Goal: Task Accomplishment & Management: Complete application form

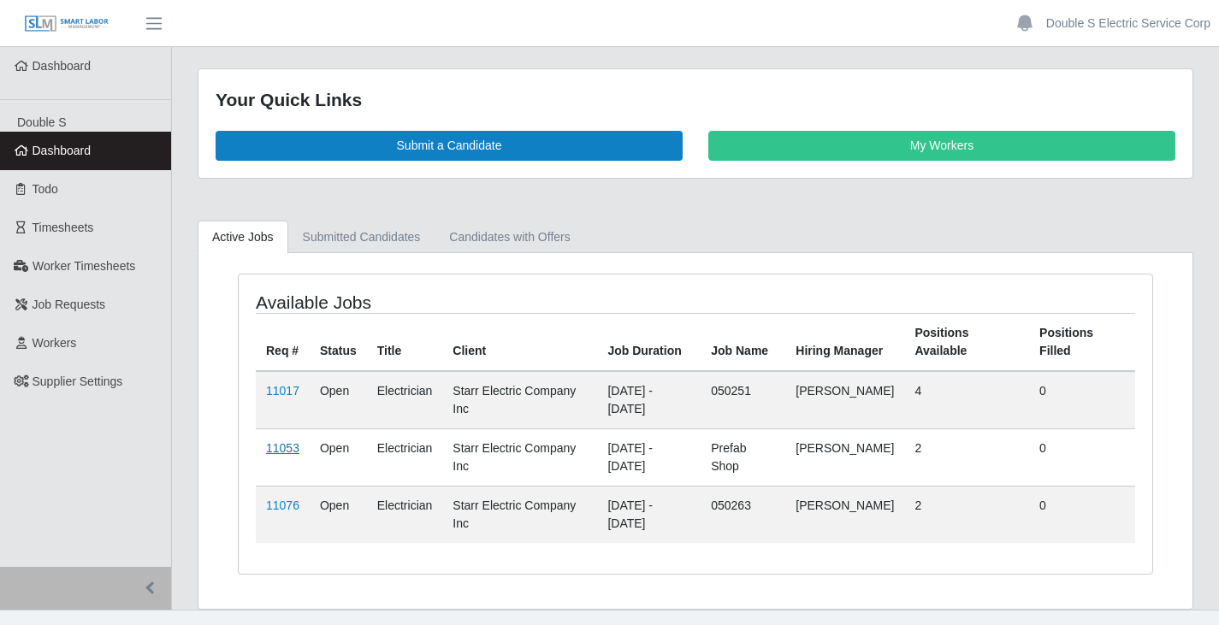
click at [287, 452] on link "11053" at bounding box center [282, 448] width 33 height 14
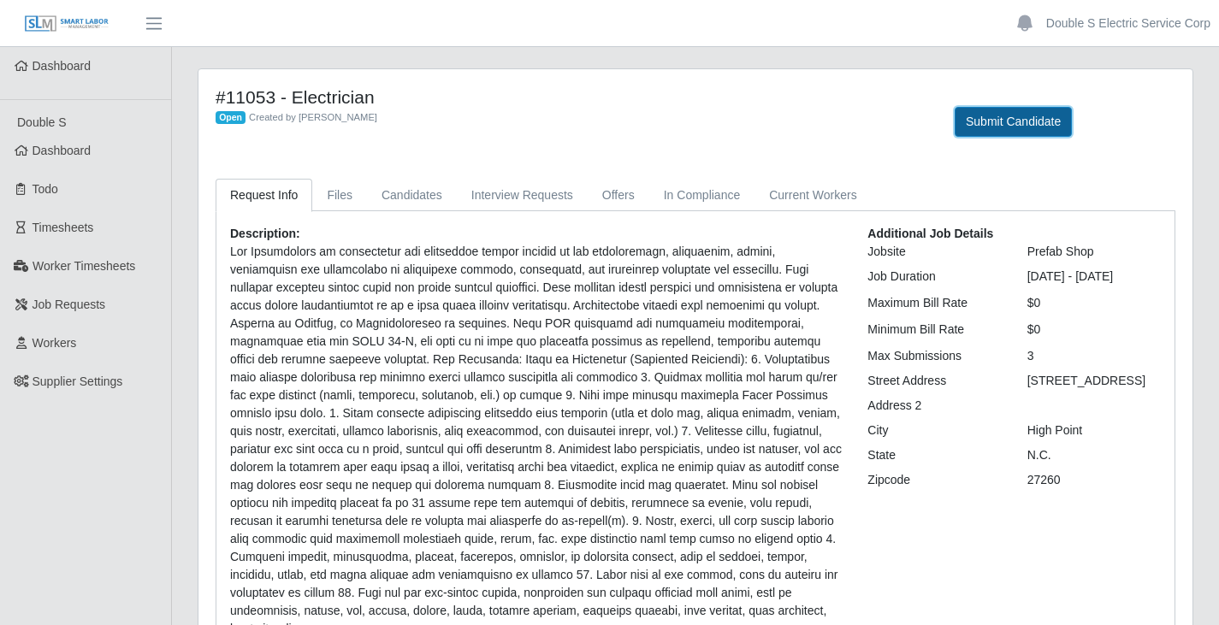
click at [1052, 125] on button "Submit Candidate" at bounding box center [1012, 122] width 117 height 30
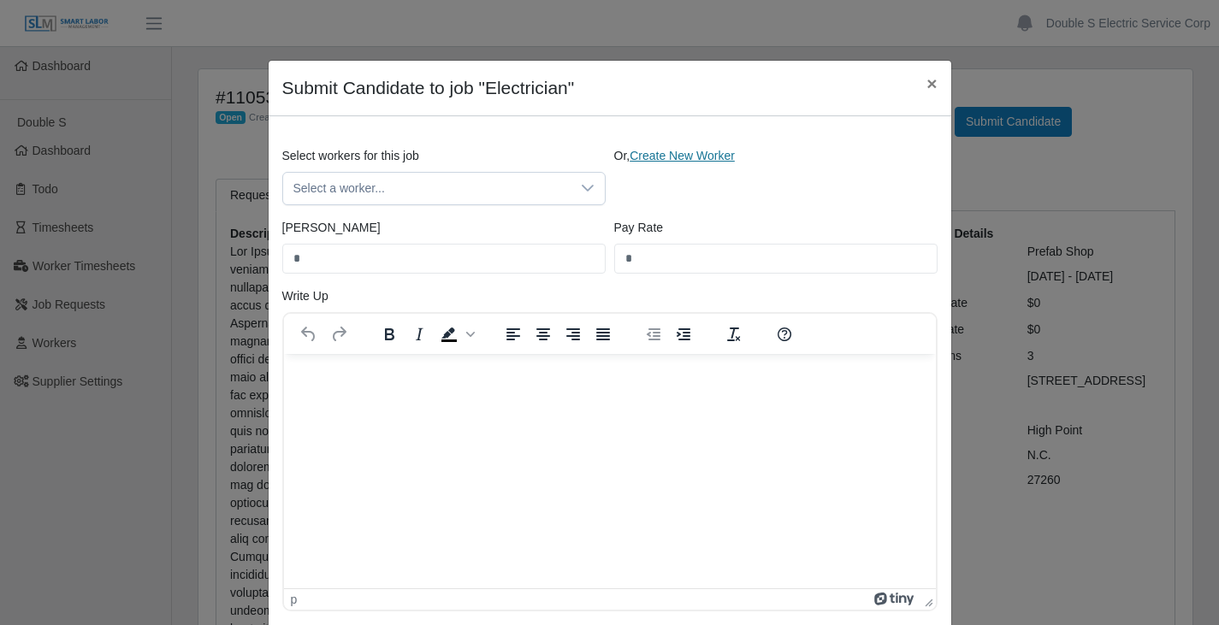
click at [661, 154] on link "Create New Worker" at bounding box center [681, 156] width 105 height 14
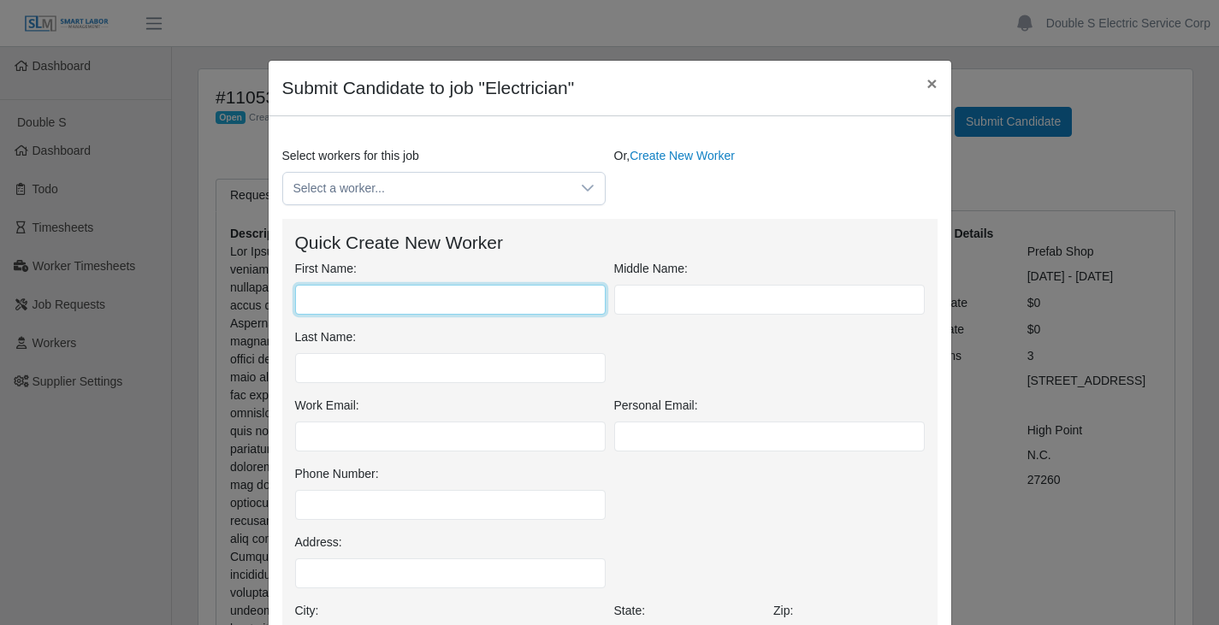
click at [493, 300] on input "First Name:" at bounding box center [450, 300] width 310 height 30
type input "******"
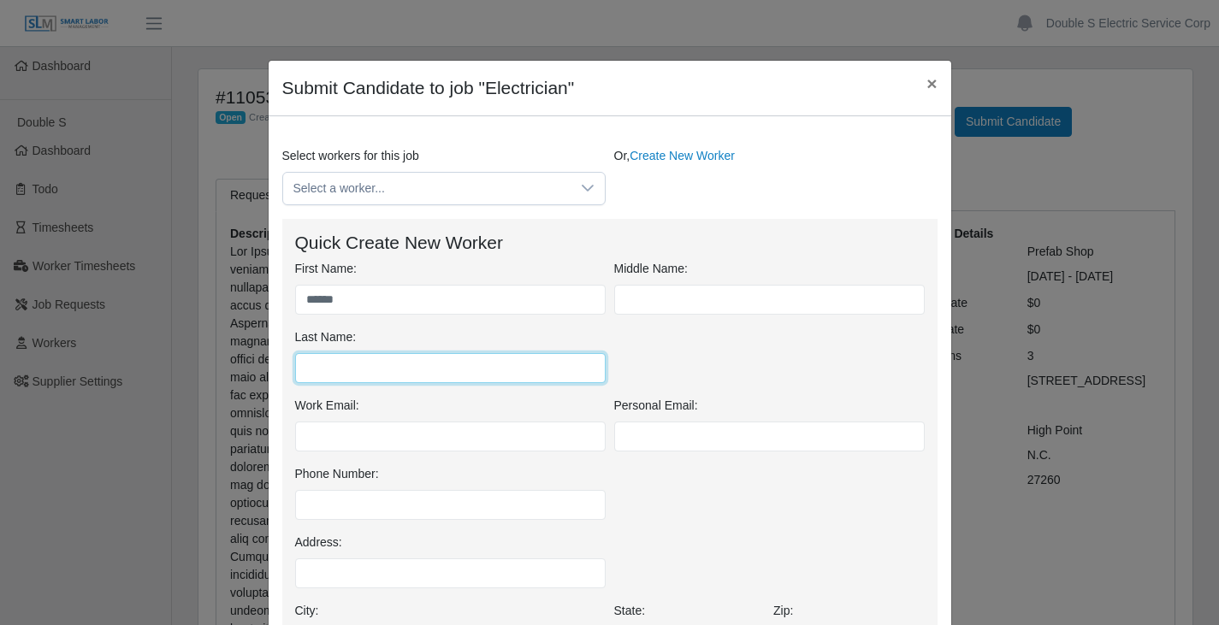
type input "*"
type input "*********"
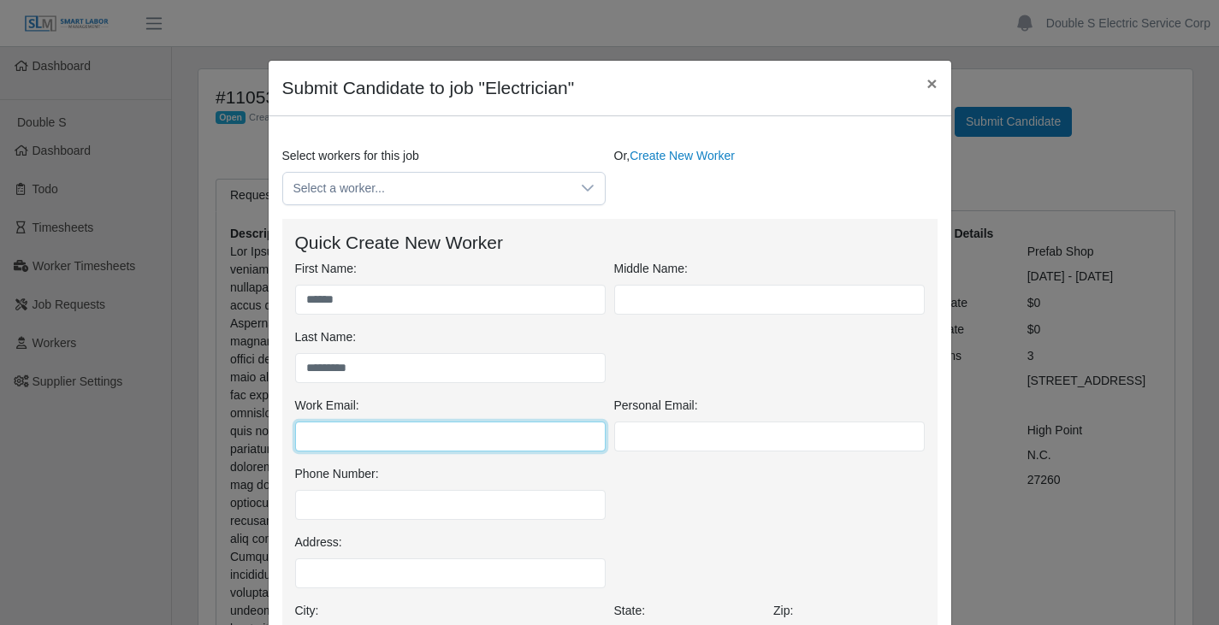
scroll to position [221, 0]
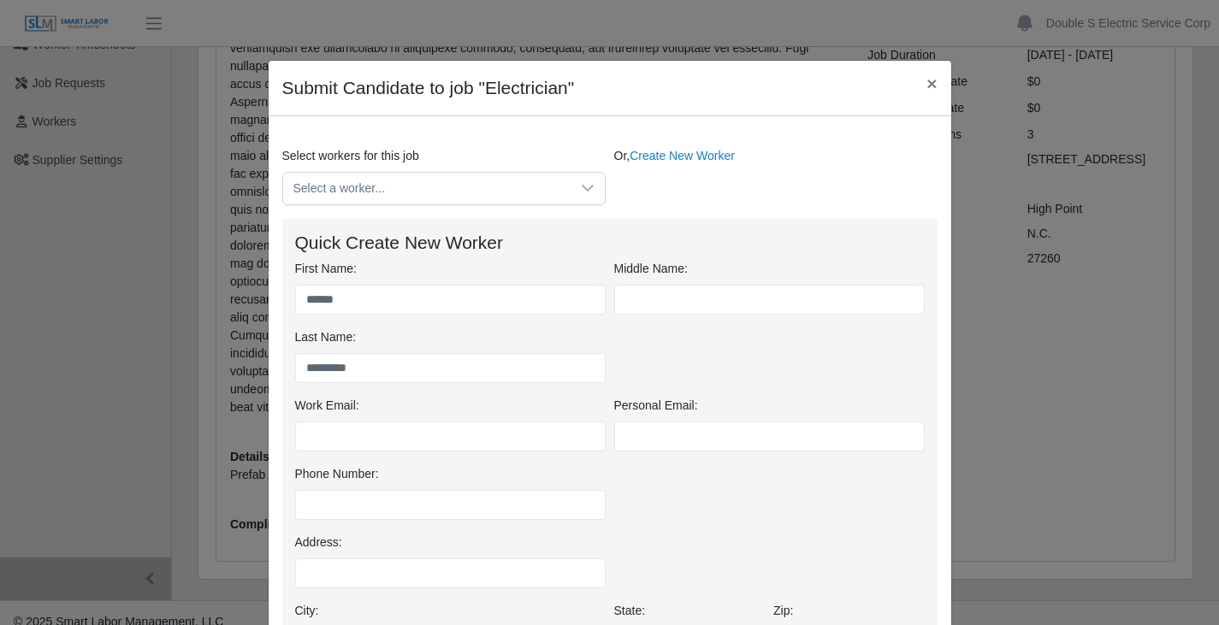
drag, startPoint x: 1219, startPoint y: 475, endPoint x: 646, endPoint y: 481, distance: 572.1
click at [646, 481] on div "Phone Number:" at bounding box center [610, 499] width 638 height 68
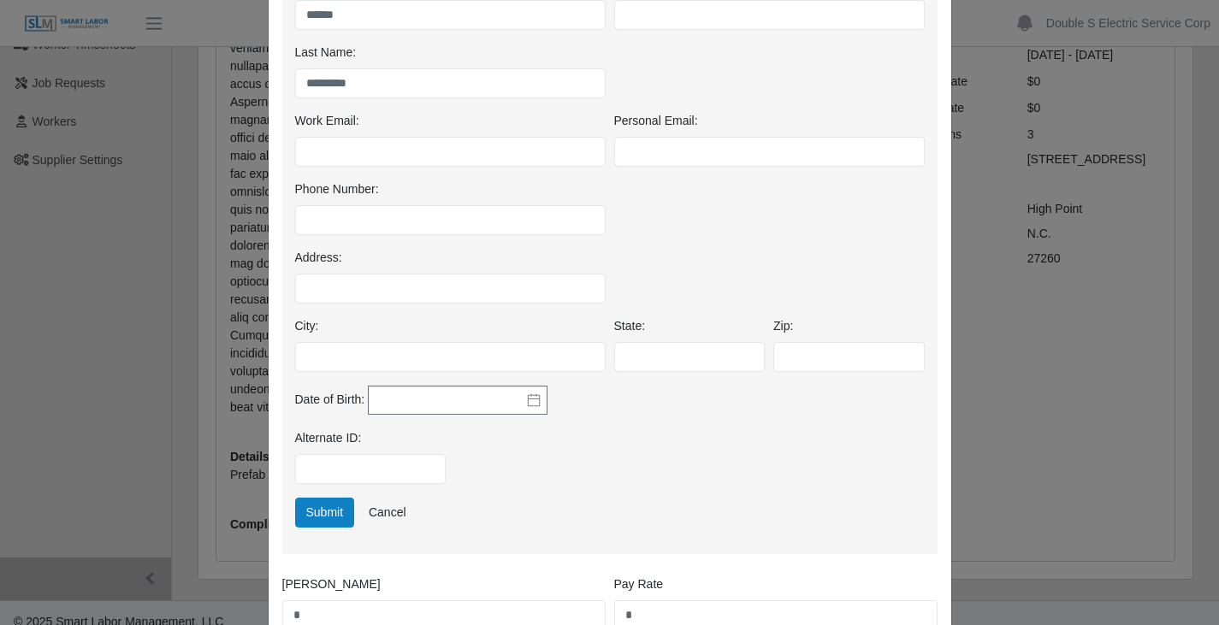
scroll to position [257, 0]
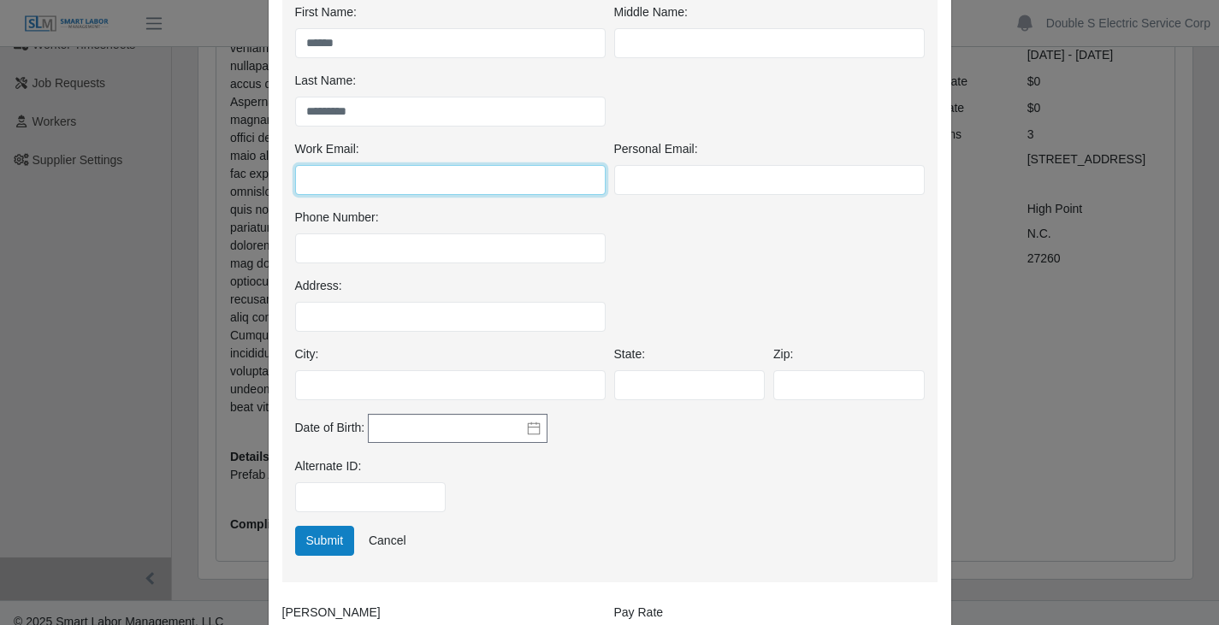
click at [436, 182] on input "Work Email:" at bounding box center [450, 180] width 310 height 30
